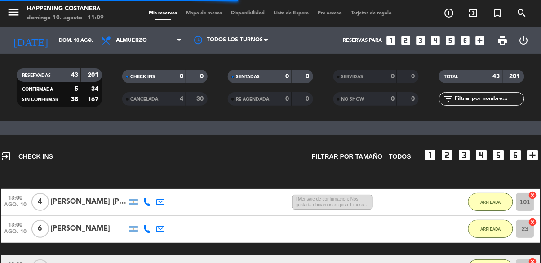
click at [196, 11] on span "Mapa de mesas" at bounding box center [204, 13] width 45 height 5
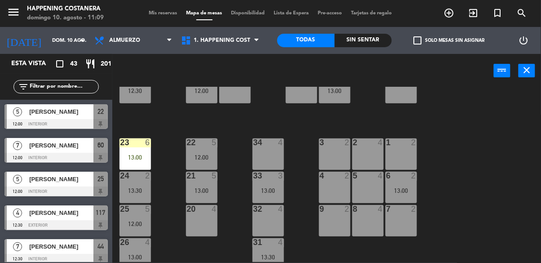
scroll to position [343, 0]
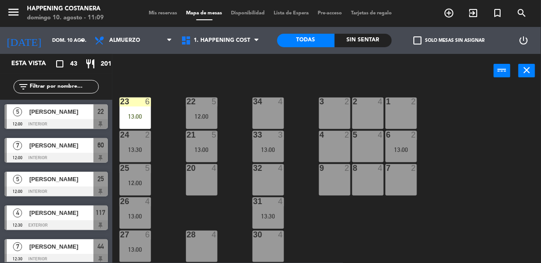
click at [426, 42] on label "check_box_outline_blank Solo mesas sin asignar" at bounding box center [449, 40] width 71 height 8
click at [449, 40] on input "check_box_outline_blank Solo mesas sin asignar" at bounding box center [449, 40] width 0 height 0
click at [414, 39] on span "check_box" at bounding box center [418, 40] width 8 height 8
click at [449, 40] on input "check_box Solo mesas sin asignar" at bounding box center [449, 40] width 0 height 0
click at [406, 35] on div "check_box_outline_blank Solo mesas sin asignar" at bounding box center [449, 40] width 115 height 27
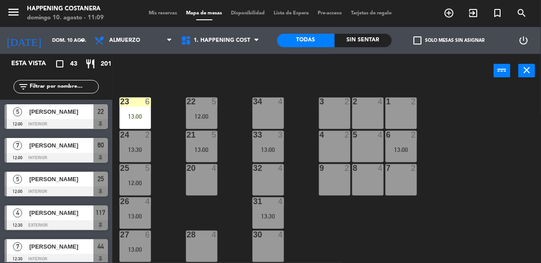
click at [139, 113] on div "13:00" at bounding box center [134, 116] width 31 height 6
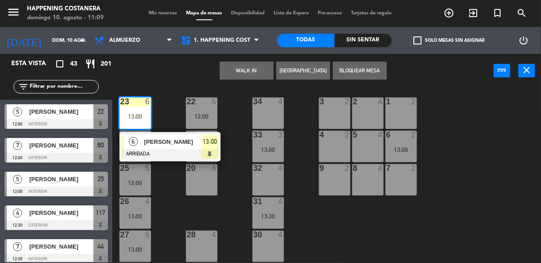
click at [482, 168] on div "69 2 122 6 121 6 120 6 14 4 CAVA 22 101 4 13:00 94 2 70 7 13:30 123 2 14:30 131…" at bounding box center [329, 174] width 423 height 175
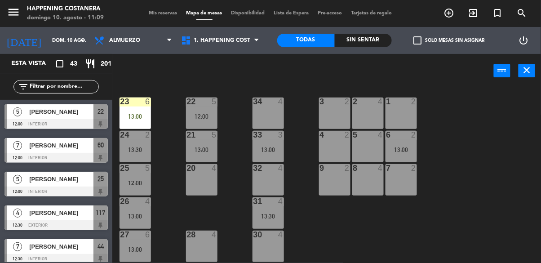
click at [420, 44] on span "check_box_outline_blank" at bounding box center [418, 40] width 8 height 8
click at [449, 40] on input "check_box_outline_blank Solo mesas sin asignar" at bounding box center [449, 40] width 0 height 0
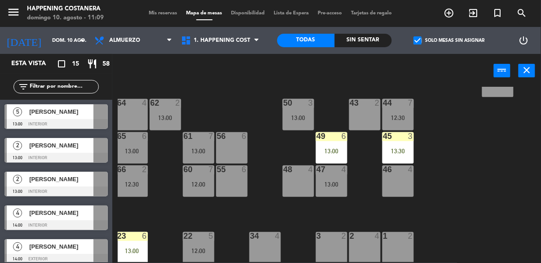
scroll to position [204, 0]
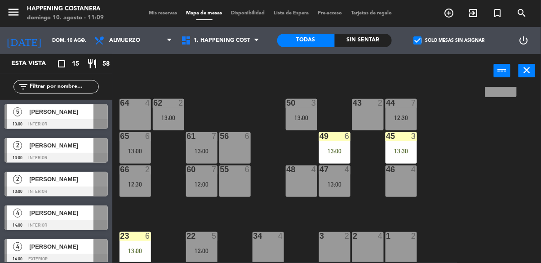
click at [35, 148] on span "[PERSON_NAME]" at bounding box center [61, 145] width 64 height 9
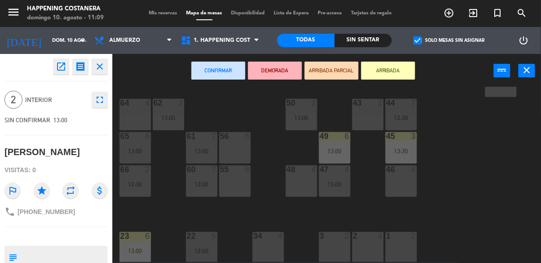
click at [127, 108] on div "64 4" at bounding box center [134, 114] width 31 height 31
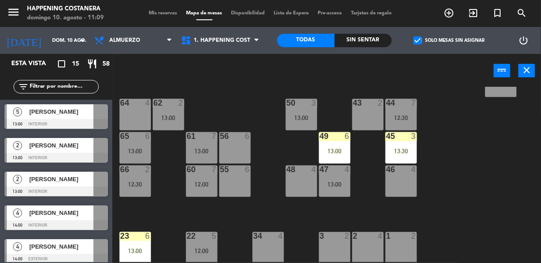
click at [496, 174] on div "69 2 122 6 121 6 120 6 14 4 CAVA 22 101 4 13:00 94 2 70 7 13:30 123 2 14:30 131…" at bounding box center [329, 174] width 423 height 175
click at [30, 153] on div at bounding box center [55, 158] width 103 height 10
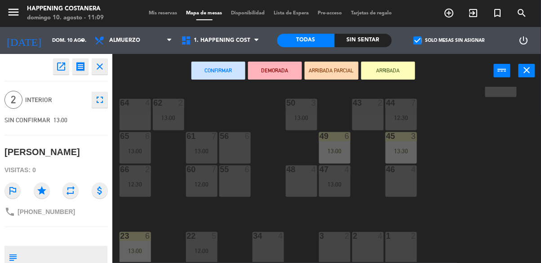
click at [363, 119] on div "43 2" at bounding box center [367, 114] width 31 height 31
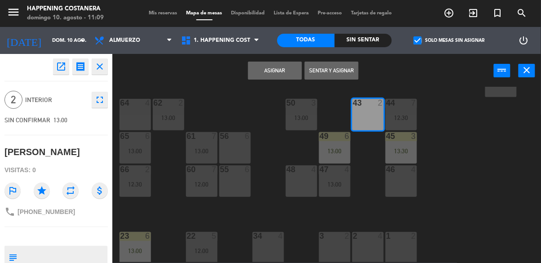
click at [280, 72] on button "Asignar" at bounding box center [275, 71] width 54 height 18
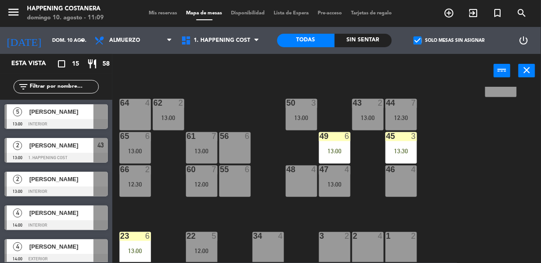
click at [24, 187] on div at bounding box center [55, 191] width 103 height 10
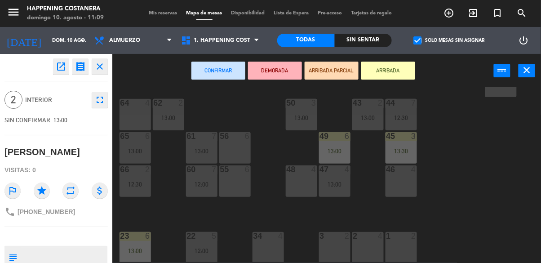
click at [133, 112] on div "64 4" at bounding box center [134, 114] width 31 height 31
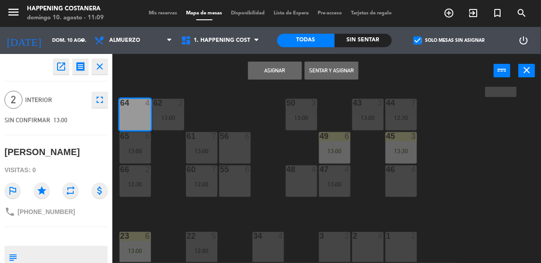
click at [268, 79] on button "Asignar" at bounding box center [275, 71] width 54 height 18
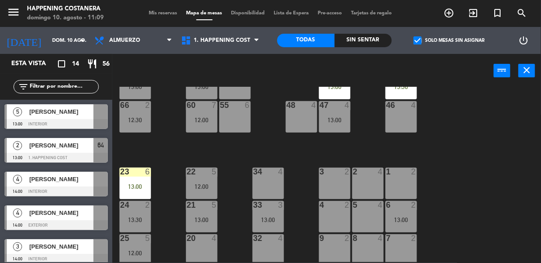
scroll to position [343, 0]
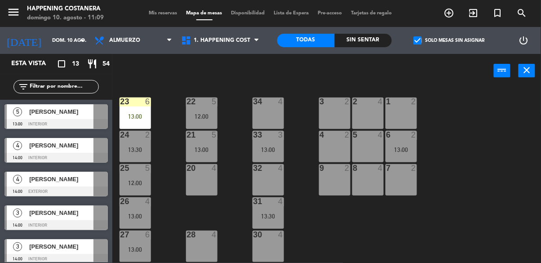
click at [204, 147] on div "13:00" at bounding box center [201, 149] width 31 height 6
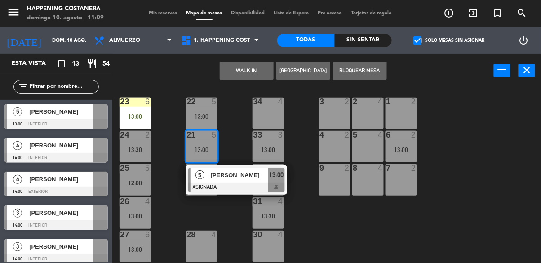
click at [486, 119] on div "69 2 122 6 121 6 120 6 14 4 CAVA 22 101 4 13:00 94 2 70 7 13:30 123 2 14:30 131…" at bounding box center [329, 174] width 423 height 175
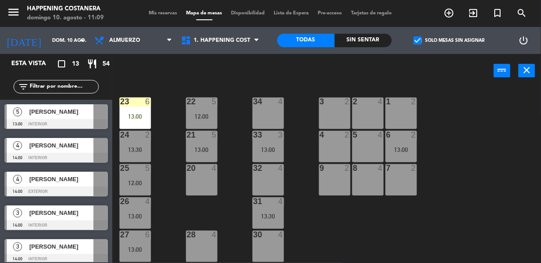
click at [200, 103] on div "22 5 12:00" at bounding box center [201, 112] width 31 height 31
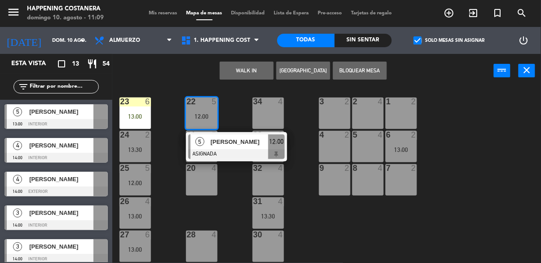
click at [511, 173] on div "69 2 122 6 121 6 120 6 14 4 CAVA 22 101 4 13:00 94 2 70 7 13:30 123 2 14:30 131…" at bounding box center [329, 174] width 423 height 175
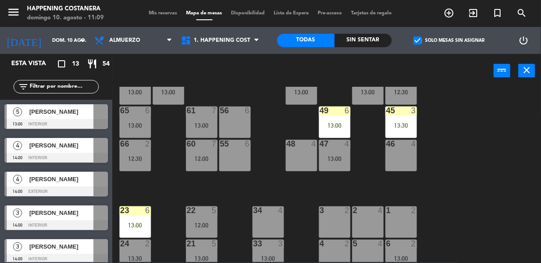
scroll to position [230, 0]
click at [133, 122] on div "13:00" at bounding box center [134, 125] width 31 height 6
click at [499, 201] on div "69 2 122 6 121 6 120 6 14 4 CAVA 22 101 4 13:00 94 2 70 7 13:30 123 2 14:30 131…" at bounding box center [329, 174] width 423 height 175
click at [136, 155] on div "12:30" at bounding box center [134, 158] width 31 height 6
click at [498, 205] on div "69 2 122 6 121 6 120 6 14 4 CAVA 22 101 4 13:00 94 2 70 7 13:30 123 2 14:30 131…" at bounding box center [329, 174] width 423 height 175
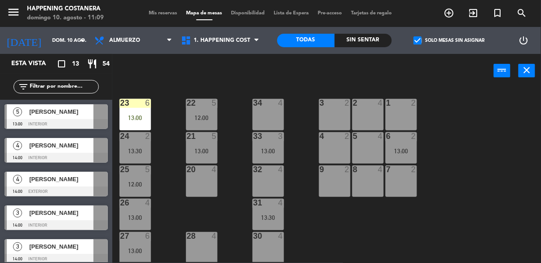
scroll to position [343, 0]
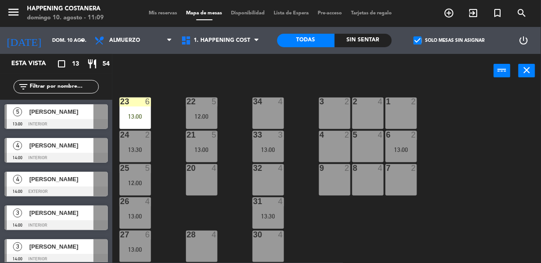
click at [214, 113] on div "12:00" at bounding box center [201, 116] width 31 height 6
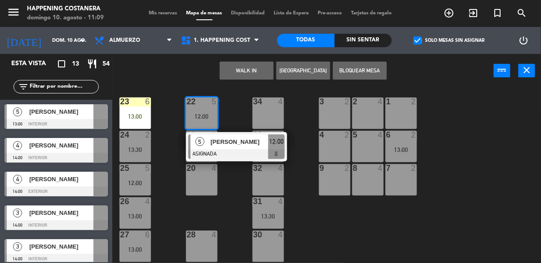
click at [210, 142] on div "[PERSON_NAME]" at bounding box center [239, 141] width 58 height 15
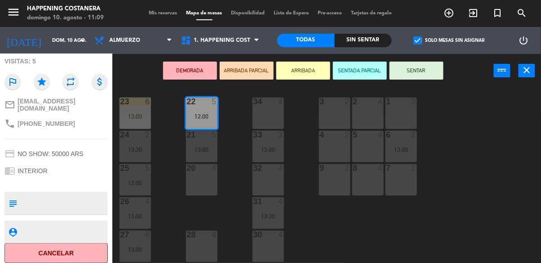
scroll to position [120, 0]
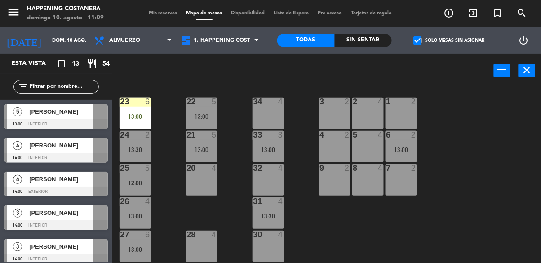
click at [514, 138] on div "69 2 122 6 121 6 120 6 14 4 CAVA 22 101 4 13:00 94 2 70 7 13:30 123 2 14:30 131…" at bounding box center [329, 174] width 423 height 175
click at [207, 138] on div "21 5 13:00" at bounding box center [201, 146] width 31 height 31
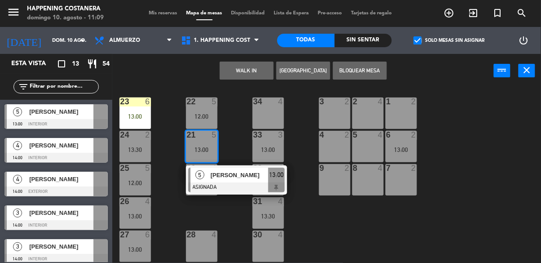
click at [206, 172] on div "5" at bounding box center [199, 175] width 19 height 15
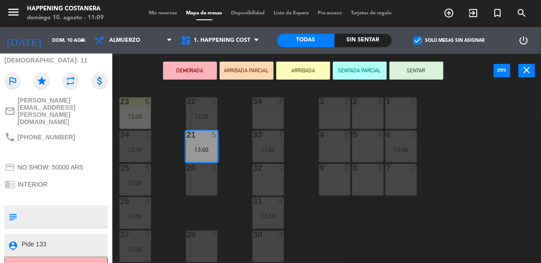
click at [504, 137] on div "69 2 122 6 121 6 120 6 14 4 CAVA 22 101 4 13:00 94 2 70 7 13:30 123 2 14:30 131…" at bounding box center [329, 174] width 423 height 175
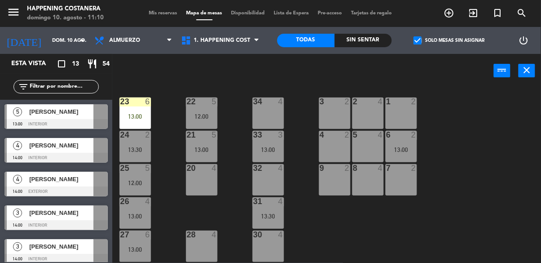
click at [137, 180] on div "12:00" at bounding box center [134, 183] width 31 height 6
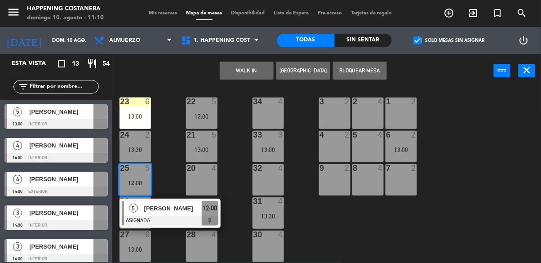
click at [153, 209] on div "[PERSON_NAME]" at bounding box center [172, 208] width 58 height 15
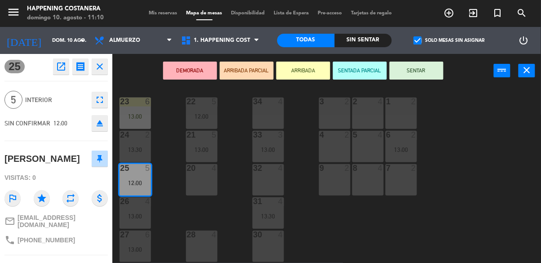
click at [509, 142] on div "69 2 122 6 121 6 120 6 14 4 CAVA 22 101 4 13:00 94 2 70 7 13:30 123 2 14:30 131…" at bounding box center [329, 174] width 423 height 175
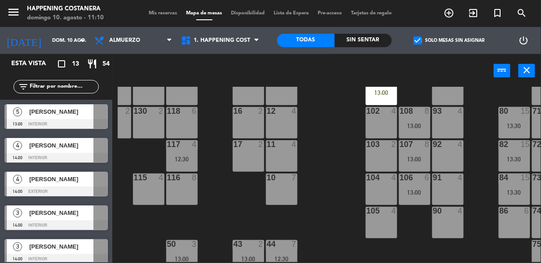
scroll to position [63, 119]
click at [418, 44] on span "check_box" at bounding box center [418, 40] width 8 height 8
click at [449, 40] on input "check_box Solo mesas sin asignar" at bounding box center [449, 40] width 0 height 0
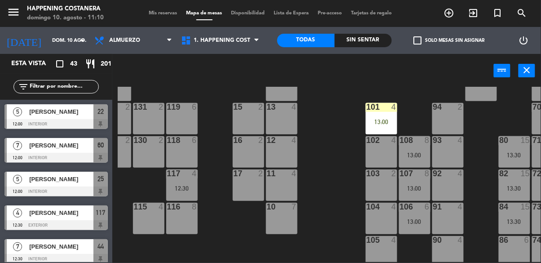
click at [335, 155] on div "69 2 122 6 121 6 120 6 14 4 CAVA 22 101 4 13:00 94 2 70 7 13:30 123 2 14:30 131…" at bounding box center [329, 174] width 423 height 175
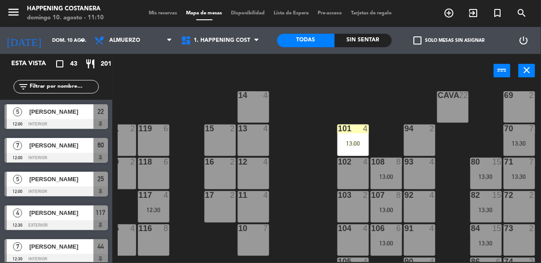
scroll to position [7, 148]
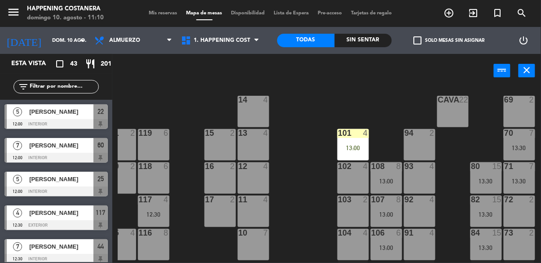
click at [519, 148] on div "13:30" at bounding box center [519, 148] width 31 height 6
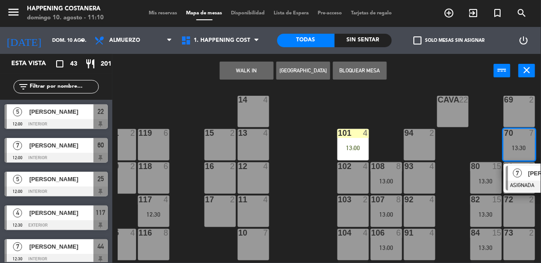
click at [522, 177] on div "7" at bounding box center [517, 173] width 19 height 15
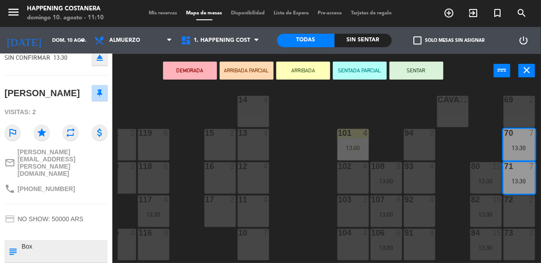
scroll to position [100, 0]
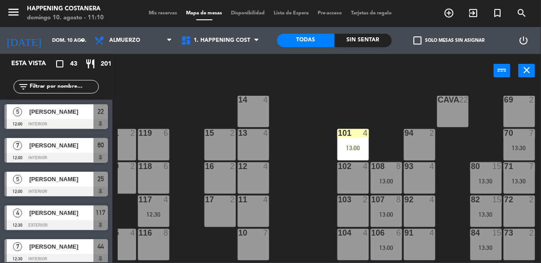
click at [290, 218] on div "69 2 122 6 121 6 120 6 14 4 CAVA 22 101 4 13:00 94 2 70 7 13:30 123 2 14:30 131…" at bounding box center [329, 174] width 423 height 175
click at [314, 222] on div "69 2 122 6 121 6 120 6 14 4 CAVA 22 101 4 13:00 94 2 70 7 13:30 123 2 14:30 131…" at bounding box center [329, 174] width 423 height 175
click at [518, 180] on div "13:30" at bounding box center [519, 181] width 31 height 6
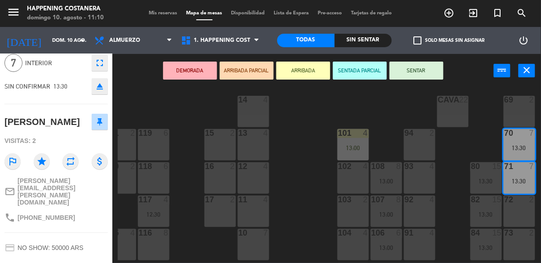
scroll to position [100, 0]
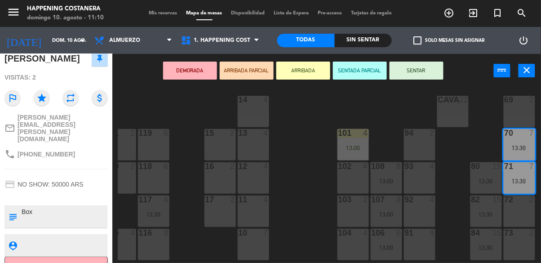
click at [45, 207] on textarea at bounding box center [64, 216] width 86 height 19
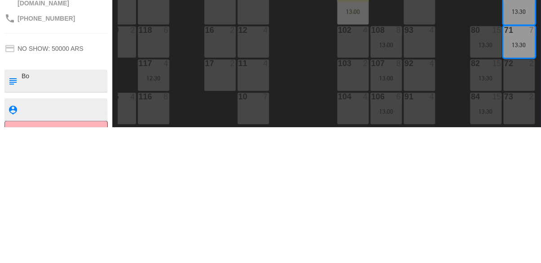
type textarea "B"
click at [32, 239] on textarea at bounding box center [64, 244] width 86 height 11
click at [296, 228] on div "69 2 122 6 121 6 120 6 14 4 CAVA 22 101 4 13:00 94 2 70 7 13:30 123 2 14:30 131…" at bounding box center [329, 174] width 423 height 175
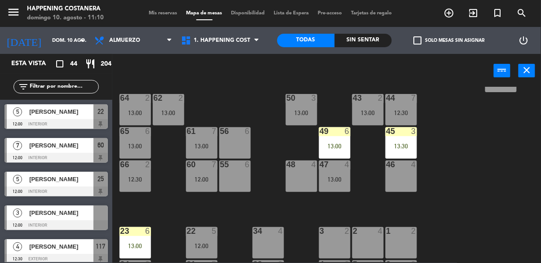
scroll to position [205, 0]
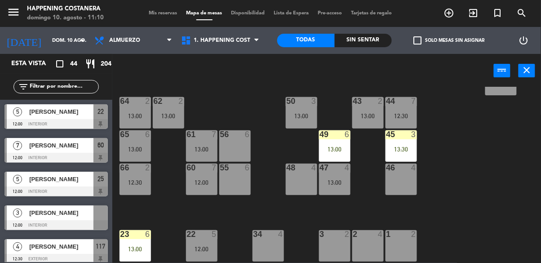
click at [189, 146] on div "13:00" at bounding box center [201, 149] width 31 height 6
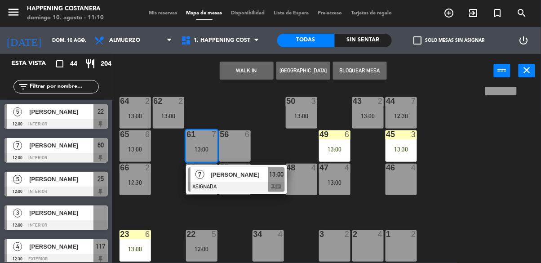
click at [216, 176] on span "[PERSON_NAME]" at bounding box center [240, 174] width 58 height 9
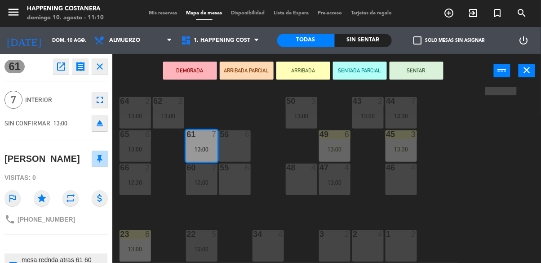
scroll to position [66, 0]
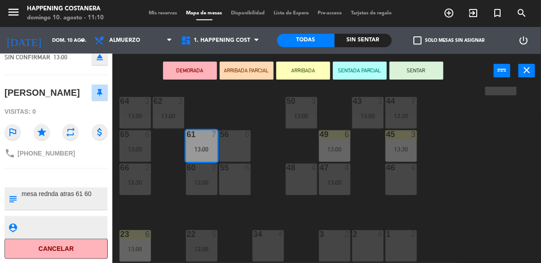
click at [496, 183] on div "69 2 122 6 121 6 120 6 14 4 CAVA 22 101 4 13:00 94 2 70 7 13:30 123 2 14:30 131…" at bounding box center [329, 174] width 423 height 175
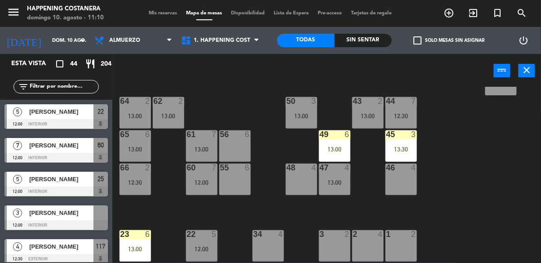
scroll to position [0, 0]
click at [199, 144] on div "61 7 13:00" at bounding box center [201, 145] width 31 height 31
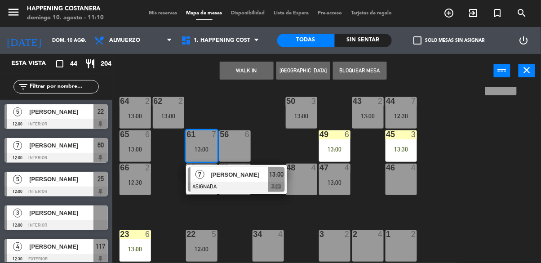
click at [195, 175] on span "7" at bounding box center [199, 174] width 9 height 9
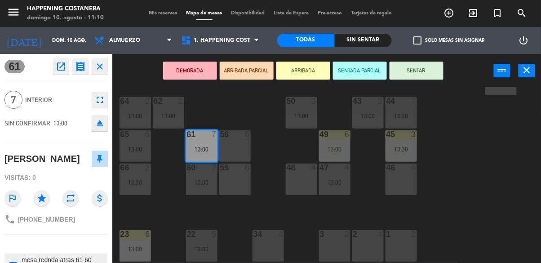
click at [53, 71] on button "open_in_new" at bounding box center [61, 66] width 16 height 16
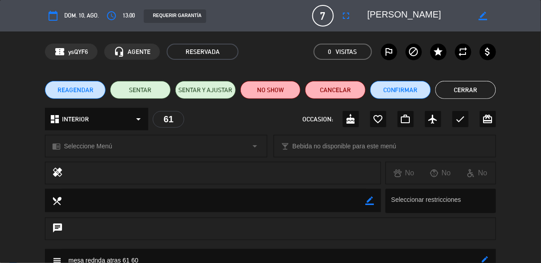
click at [455, 88] on button "Cerrar" at bounding box center [465, 90] width 61 height 18
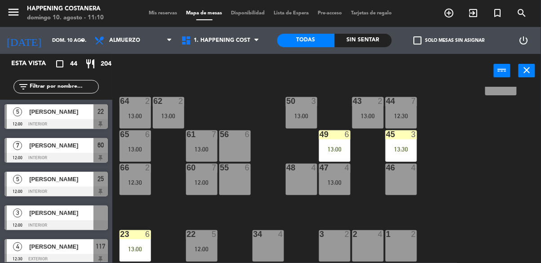
click at [332, 150] on div "13:00" at bounding box center [334, 149] width 31 height 6
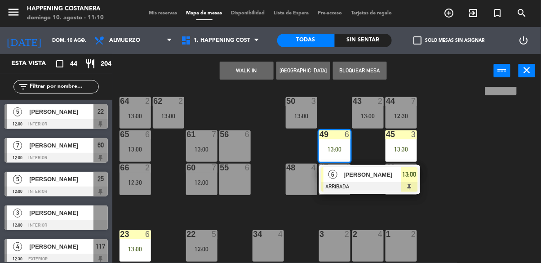
click at [471, 223] on div "69 2 122 6 121 6 120 6 14 4 CAVA 22 101 4 13:00 94 2 70 7 13:30 123 2 14:30 131…" at bounding box center [329, 174] width 423 height 175
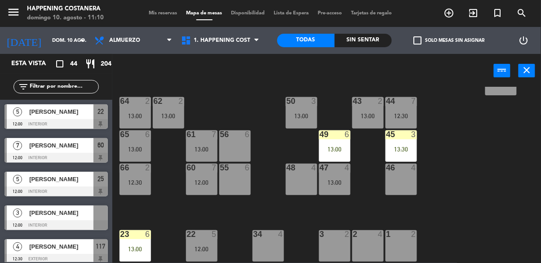
click at [402, 145] on div "45 3 13:30" at bounding box center [400, 145] width 31 height 31
click at [491, 224] on div "69 2 122 6 121 6 120 6 14 4 CAVA 22 101 4 13:00 94 2 70 7 13:30 123 2 14:30 131…" at bounding box center [329, 174] width 423 height 175
